Goal: Transaction & Acquisition: Purchase product/service

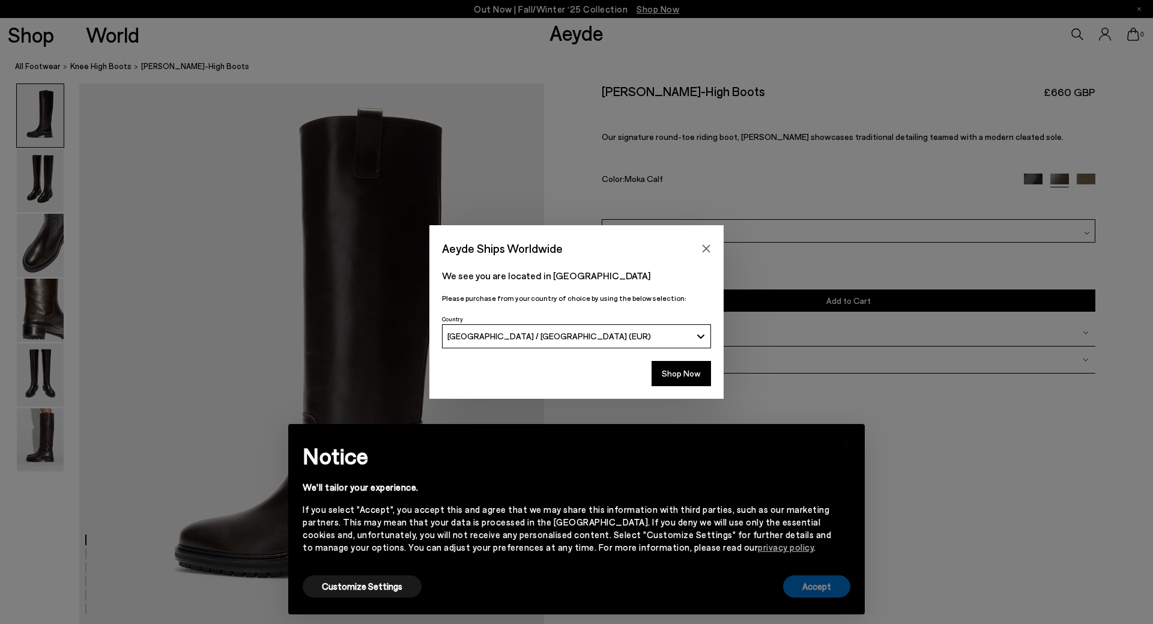
click at [813, 588] on button "Accept" at bounding box center [816, 586] width 67 height 22
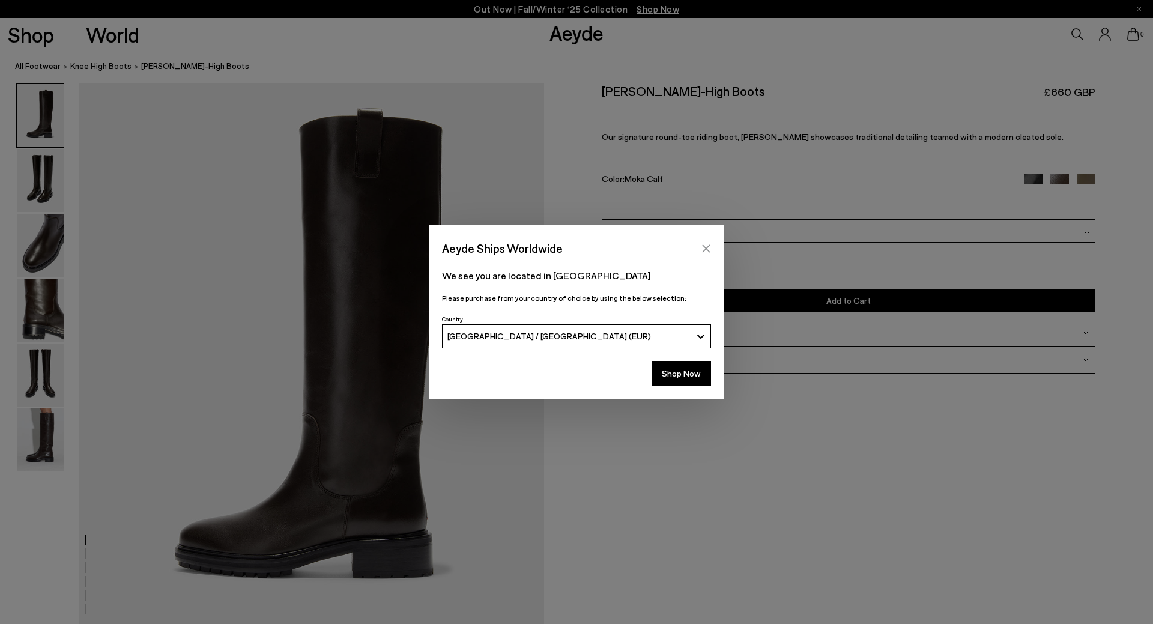
click at [712, 249] on button "Close" at bounding box center [706, 249] width 18 height 18
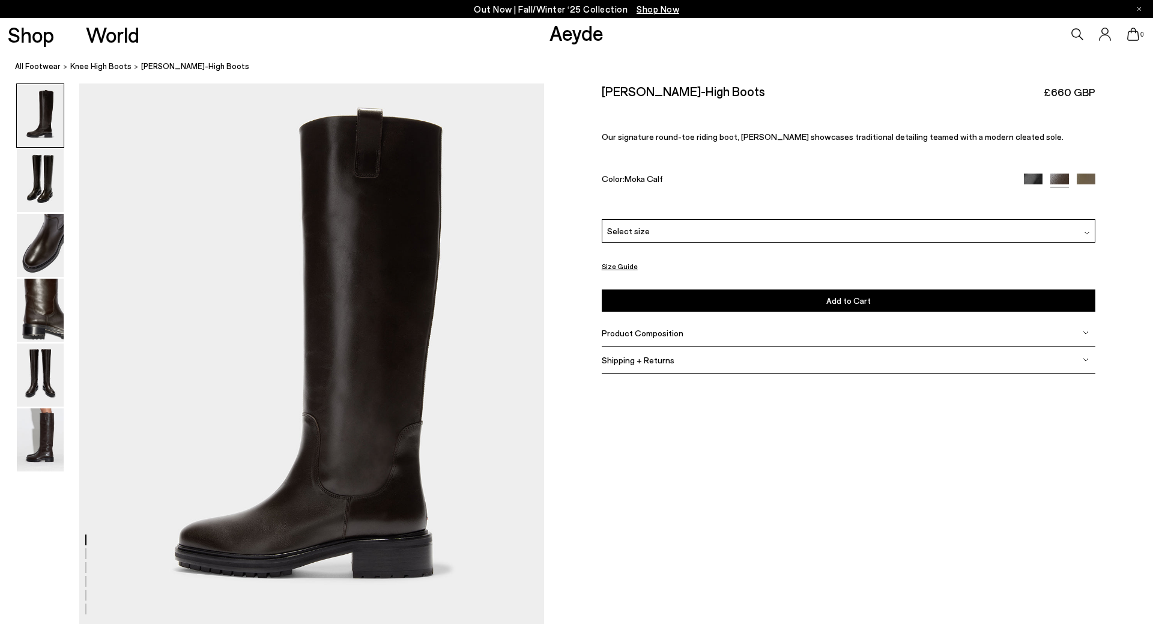
click at [1036, 178] on img at bounding box center [1033, 183] width 19 height 19
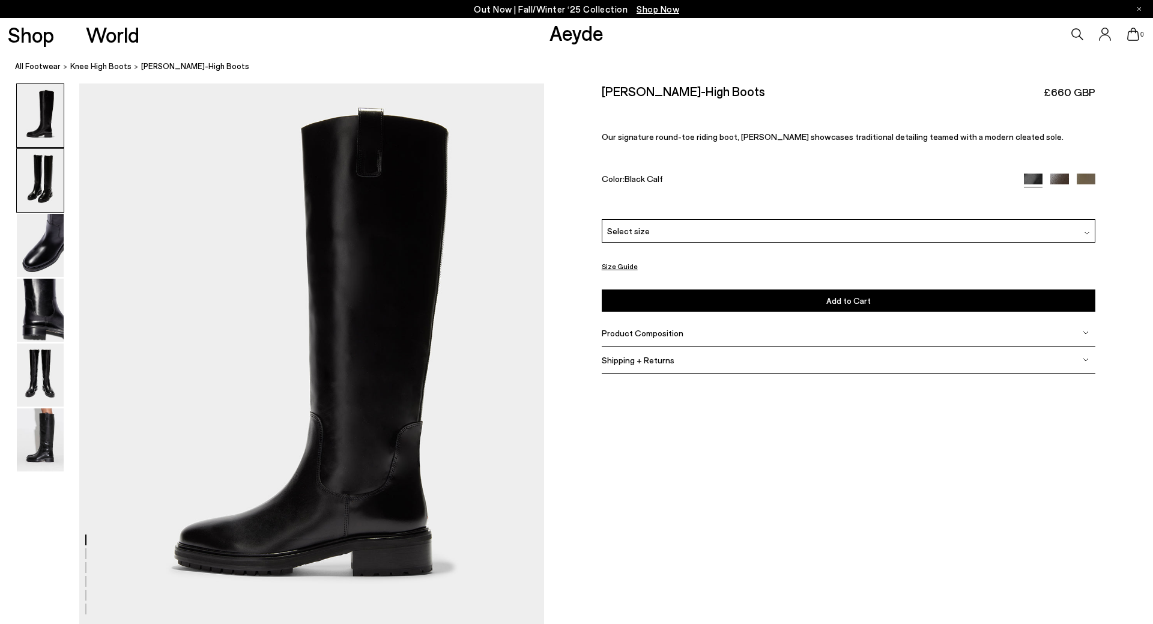
click at [51, 172] on img at bounding box center [40, 180] width 47 height 63
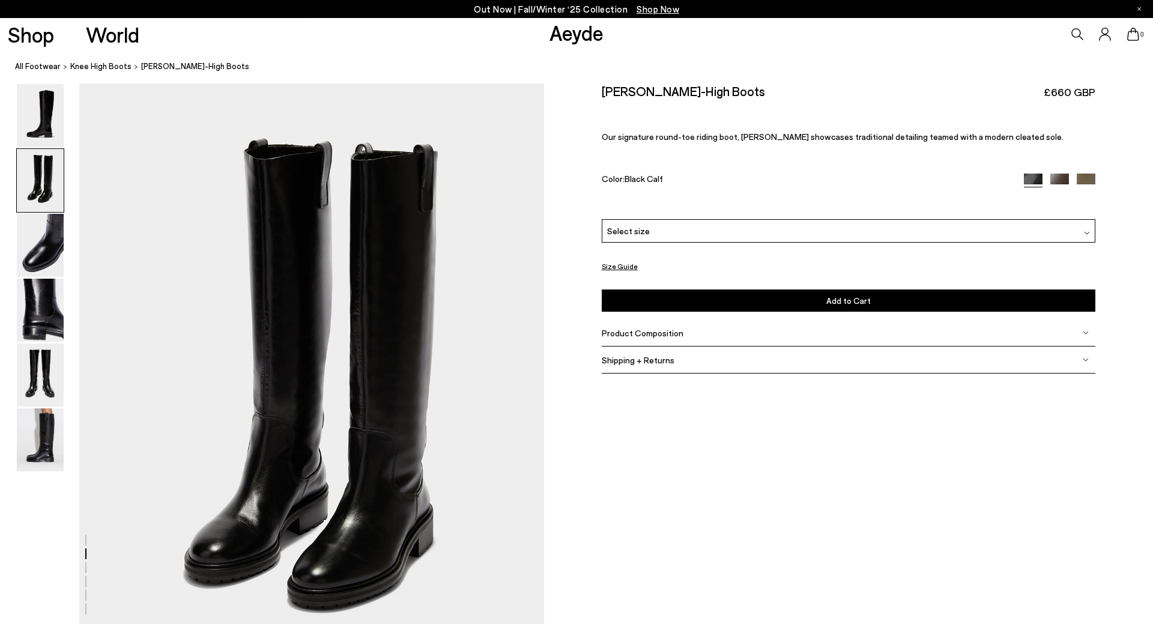
scroll to position [544, 0]
click at [29, 231] on img at bounding box center [40, 245] width 47 height 63
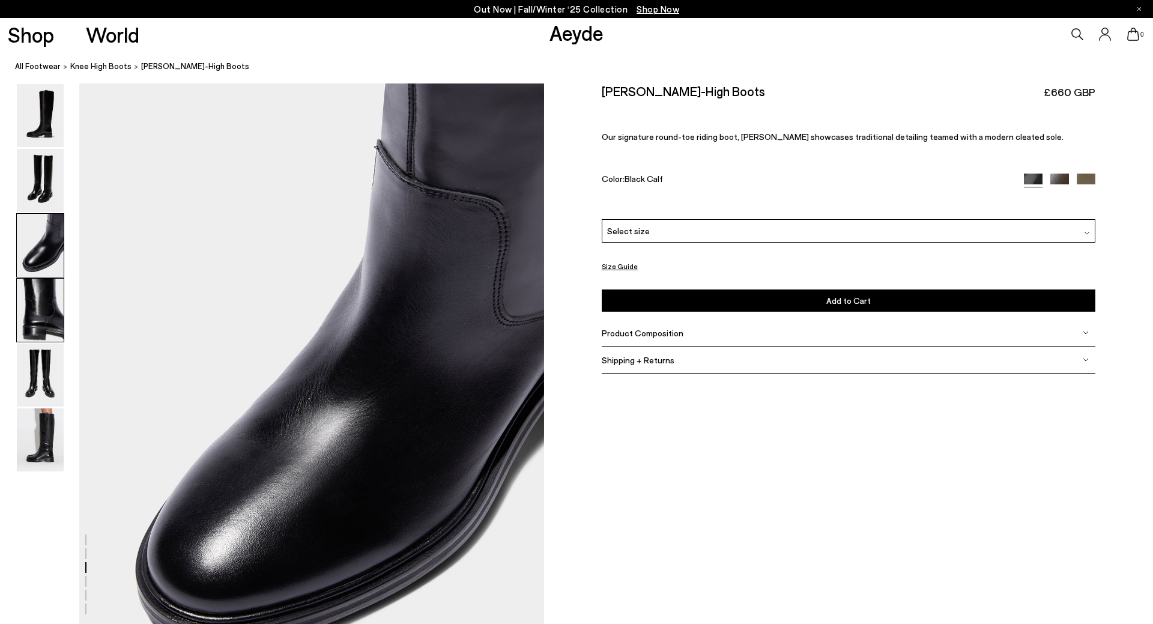
click at [41, 295] on img at bounding box center [40, 310] width 47 height 63
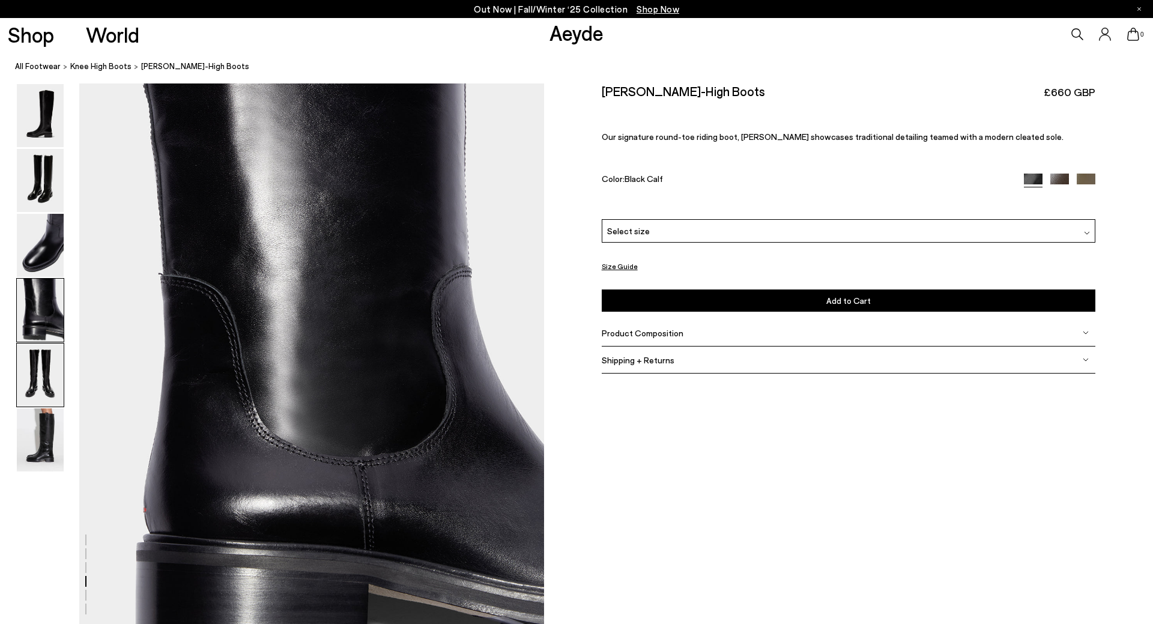
click at [44, 362] on img at bounding box center [40, 375] width 47 height 63
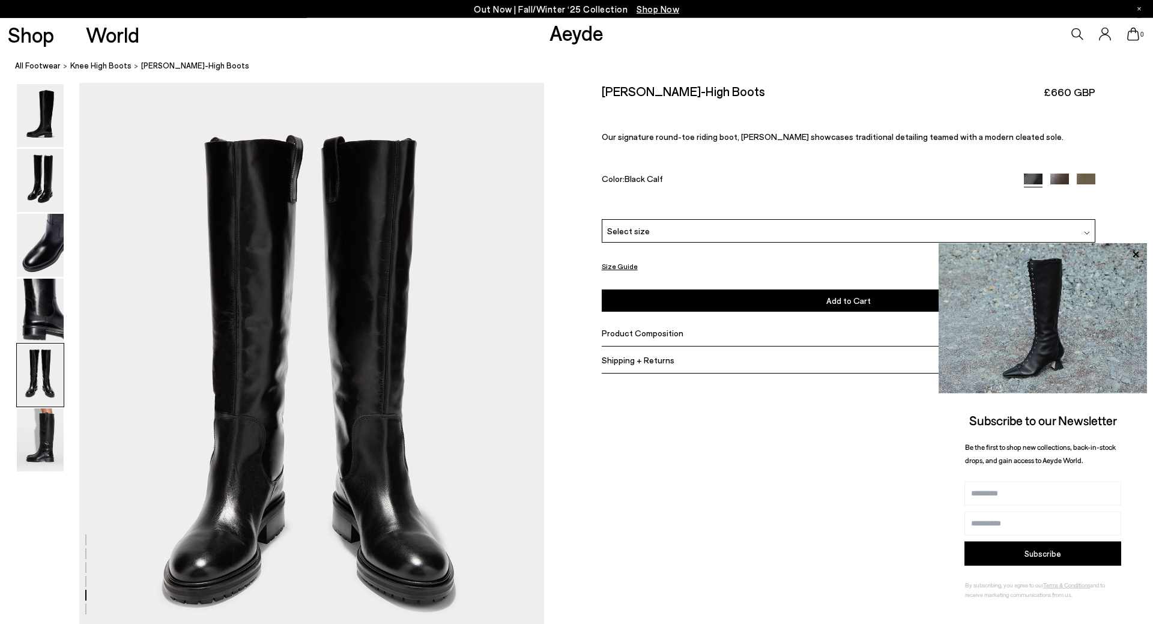
scroll to position [2408, 0]
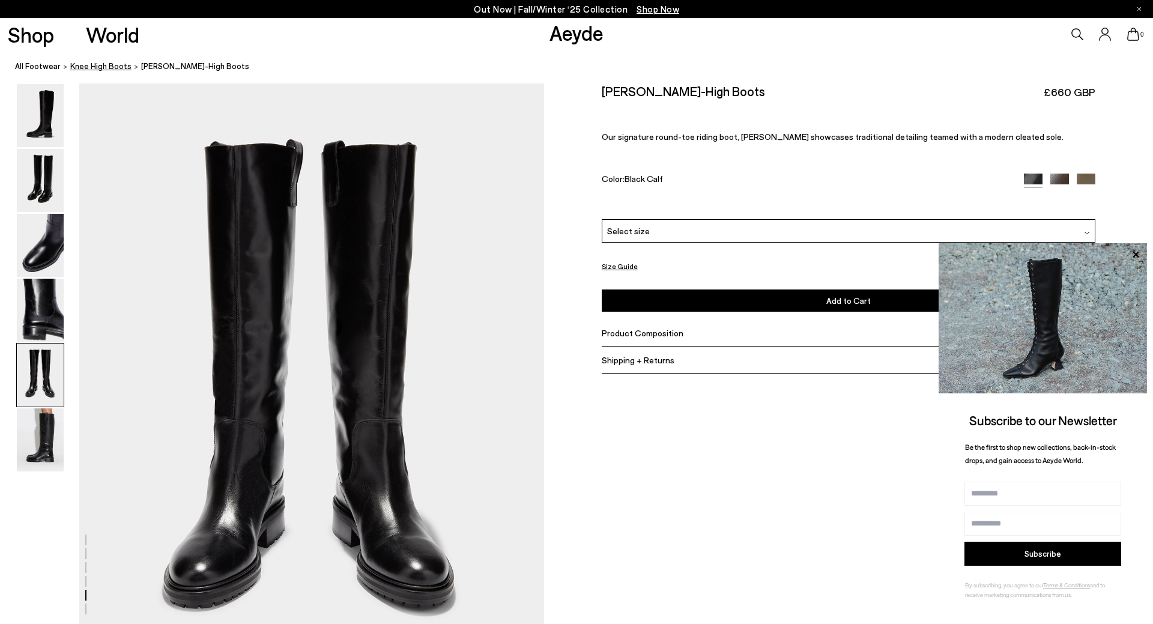
click at [106, 68] on span "knee high boots" at bounding box center [100, 66] width 61 height 10
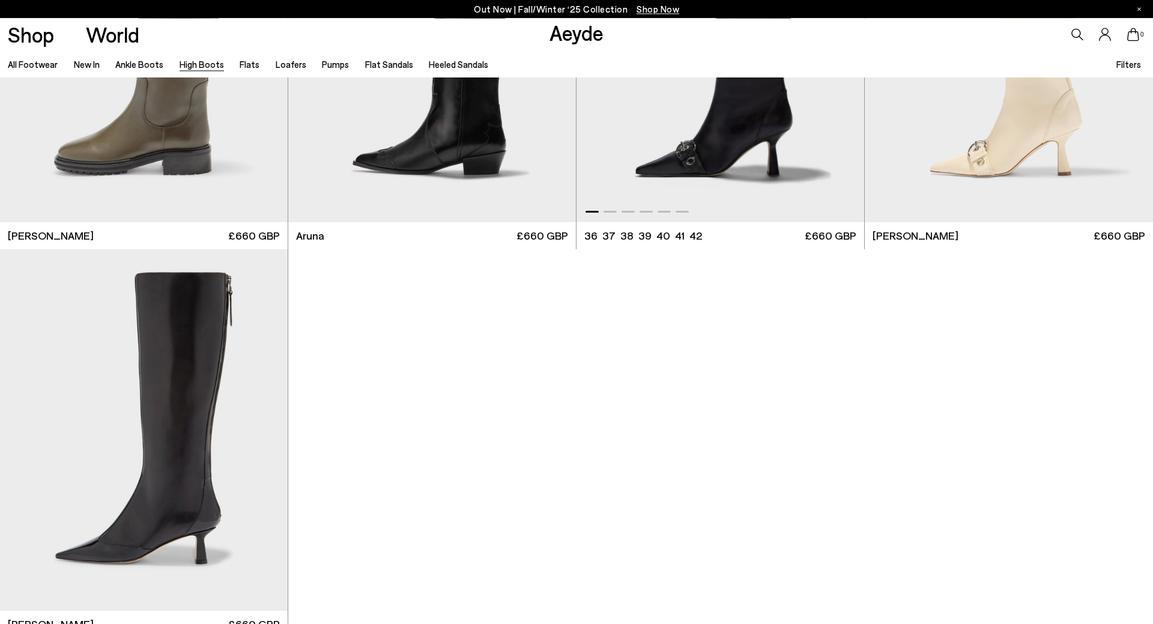
scroll to position [3738, 0]
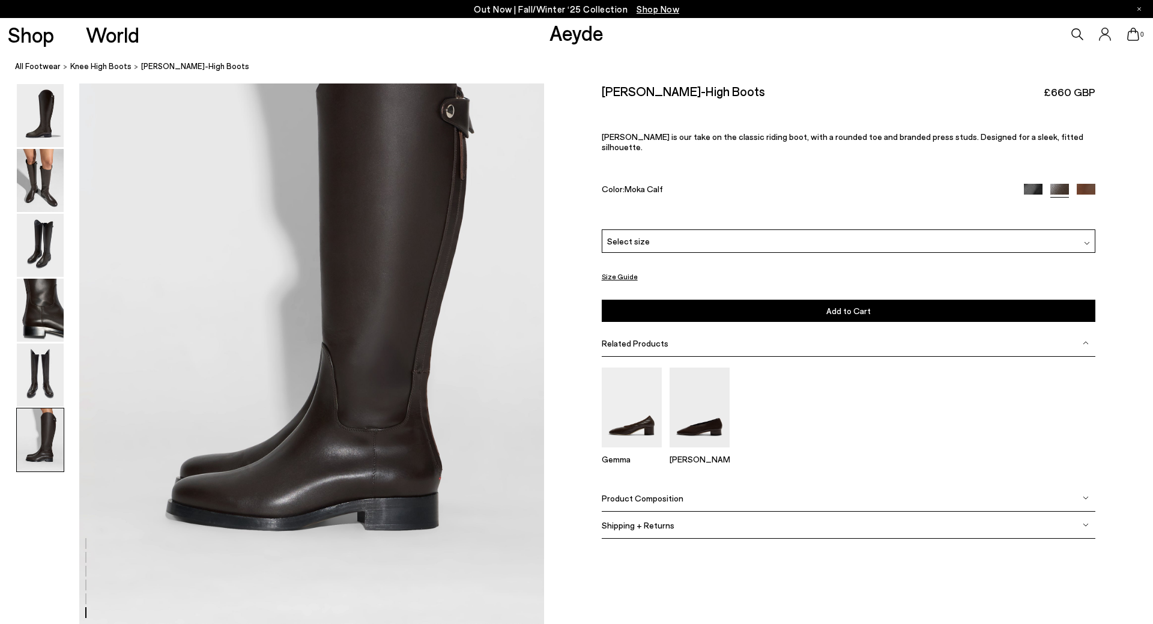
scroll to position [3125, 0]
